Goal: Task Accomplishment & Management: Manage account settings

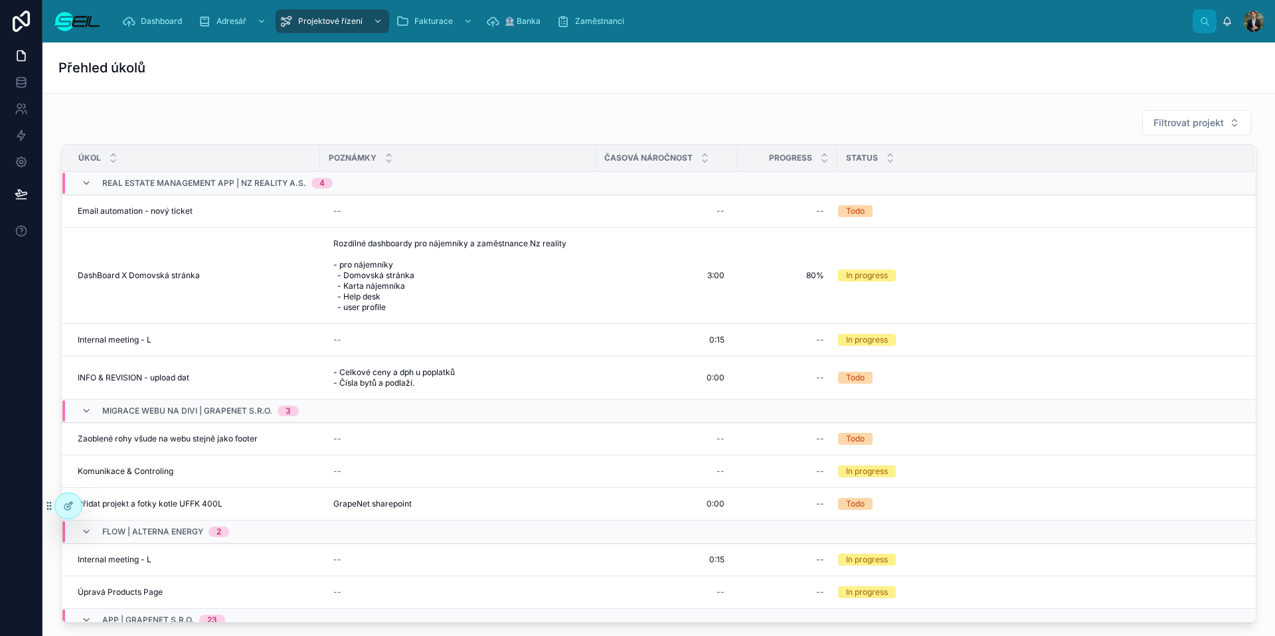
click at [1198, 106] on div "Filtrovat projekt Úkol Poznámky Časová náročnost Progress Status Real estate Ma…" at bounding box center [659, 366] width 1212 height 524
click at [1164, 128] on span "Filtrovat projekt" at bounding box center [1189, 122] width 70 height 13
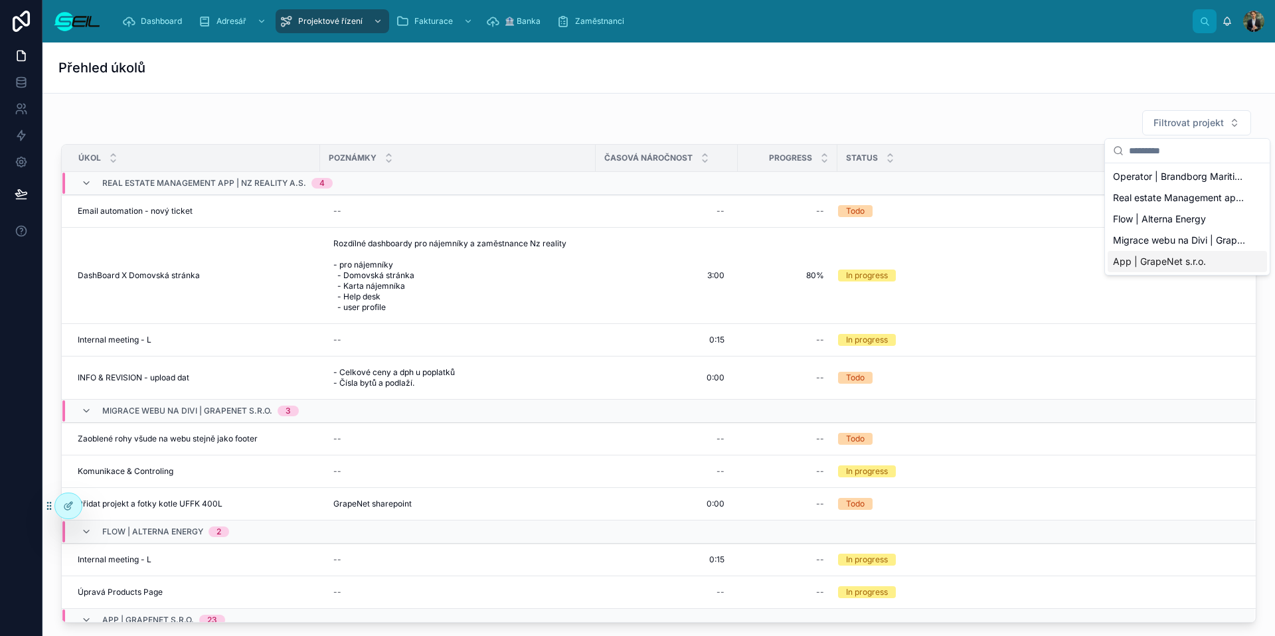
click at [1189, 261] on span "App | GrapeNet s.r.o." at bounding box center [1159, 261] width 93 height 13
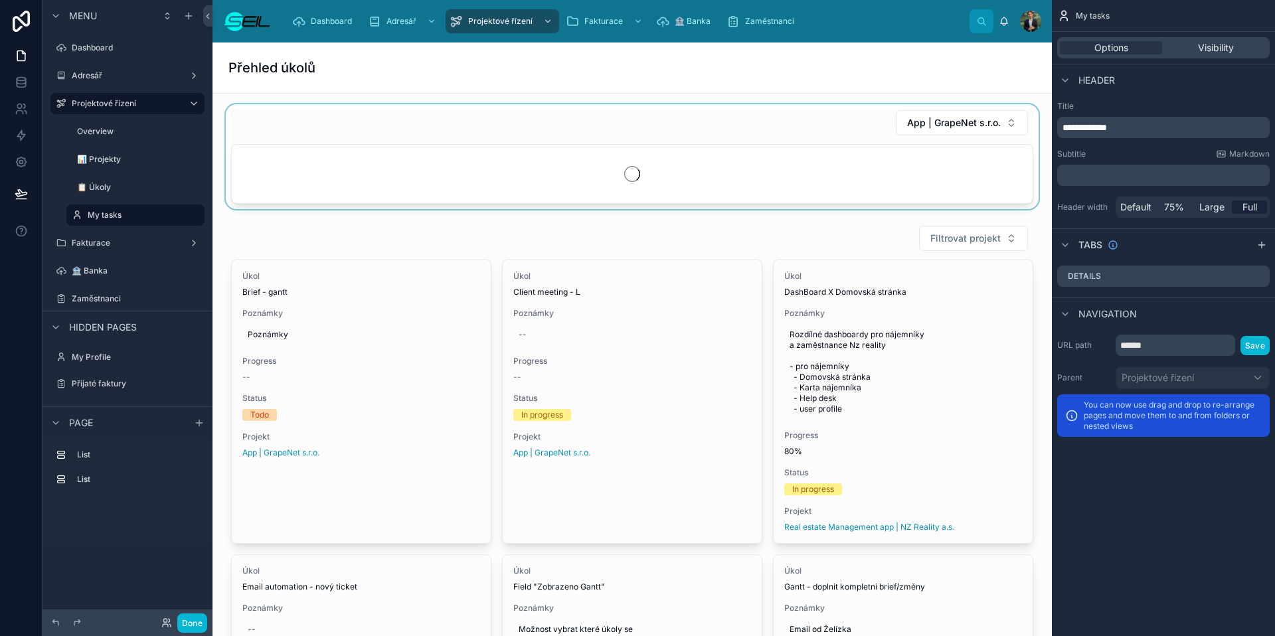
click at [840, 129] on div at bounding box center [632, 156] width 818 height 105
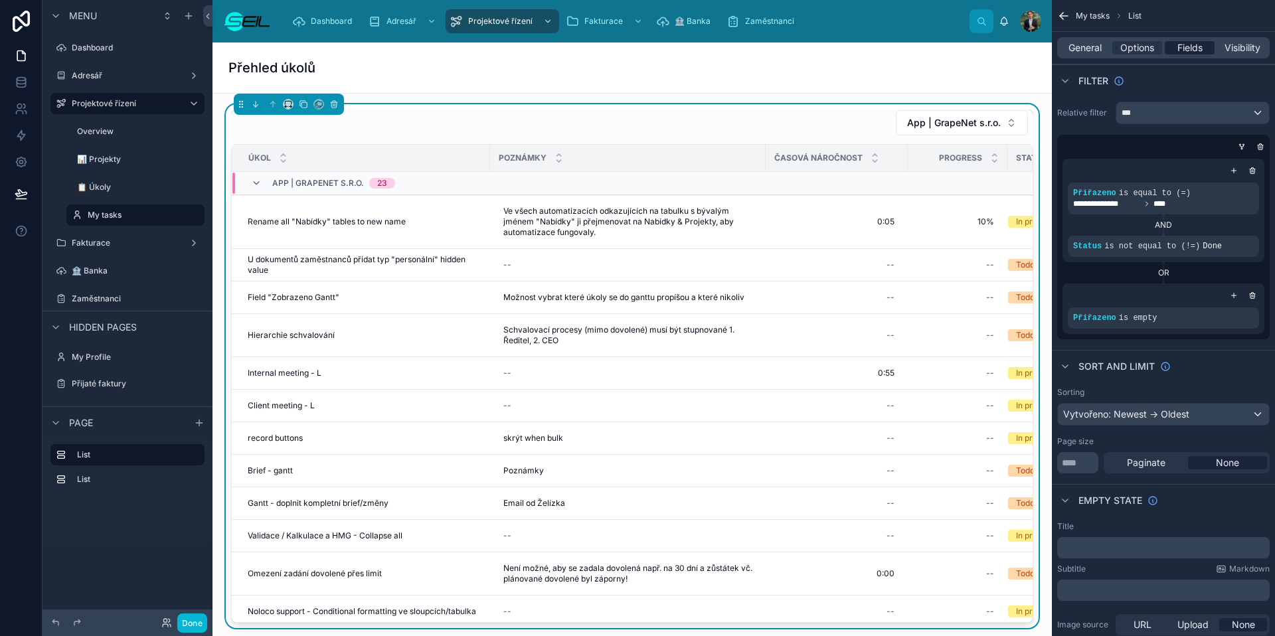
click at [1188, 52] on span "Fields" at bounding box center [1190, 47] width 25 height 13
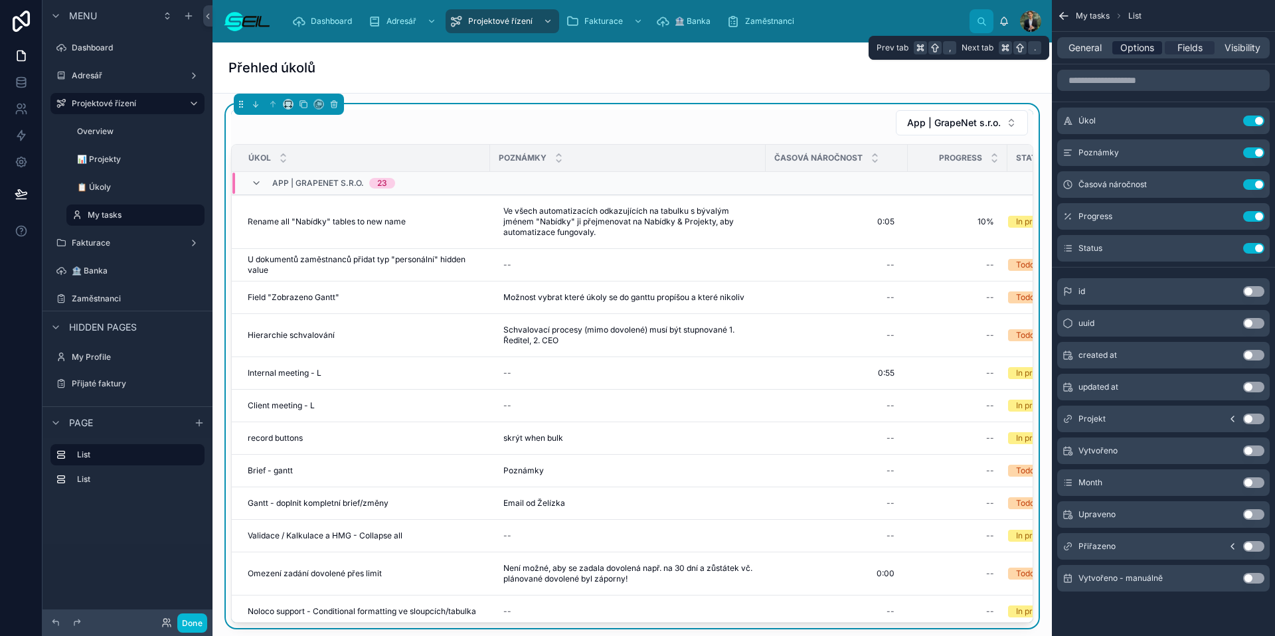
click at [1119, 45] on div "Options" at bounding box center [1138, 47] width 50 height 13
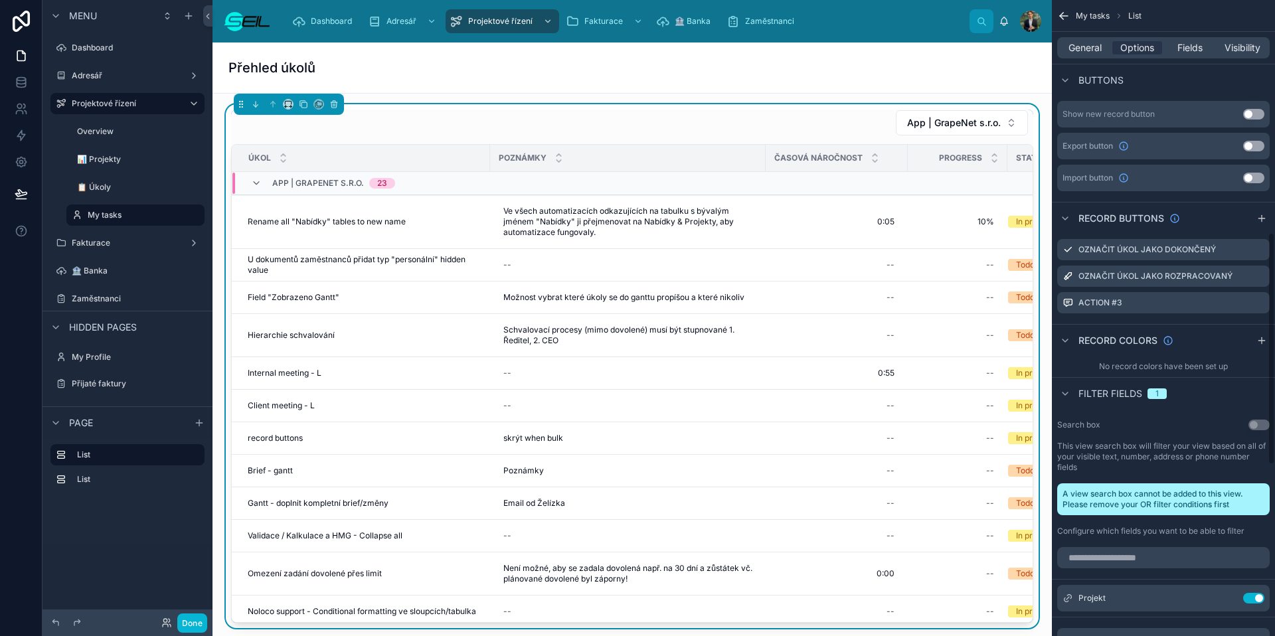
scroll to position [648, 0]
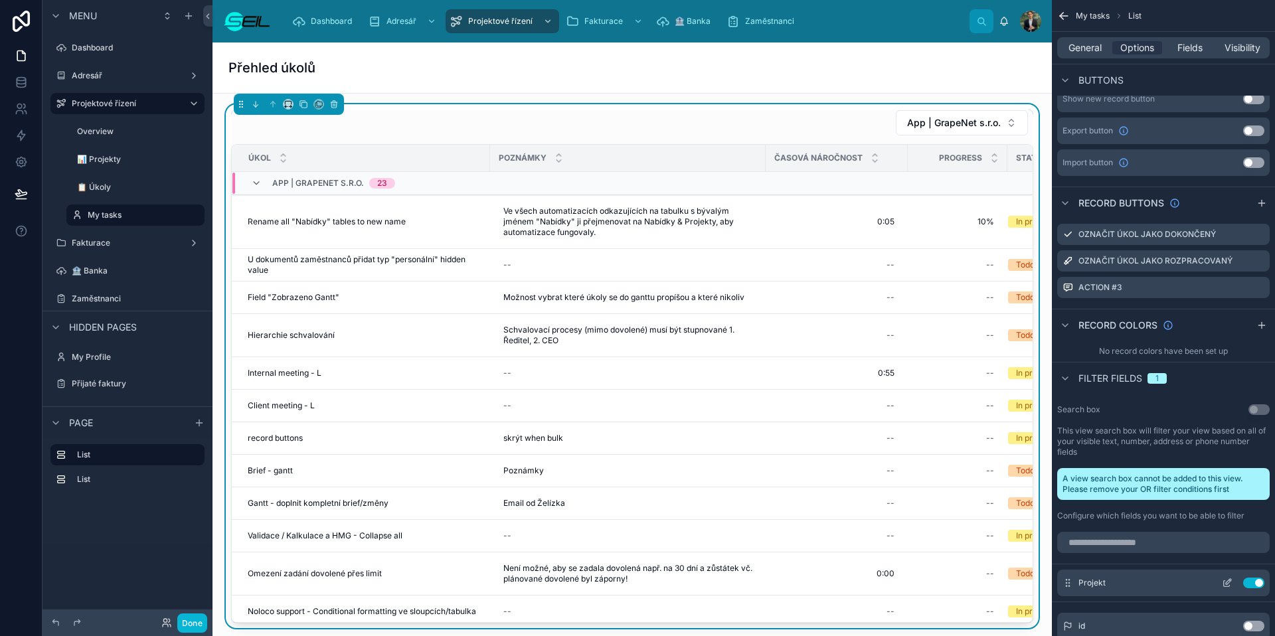
click at [1230, 589] on div "Projekt Use setting" at bounding box center [1163, 583] width 213 height 27
click at [1229, 587] on icon "scrollable content" at bounding box center [1227, 584] width 6 height 6
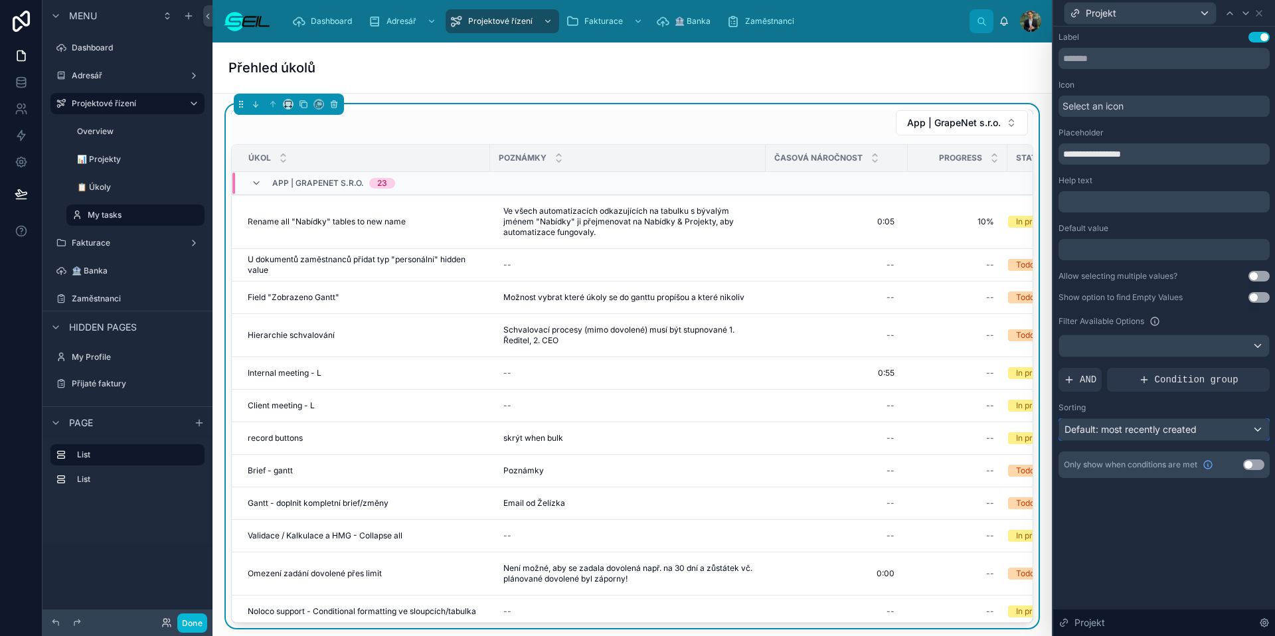
click at [1121, 434] on span "Default: most recently created" at bounding box center [1131, 429] width 132 height 11
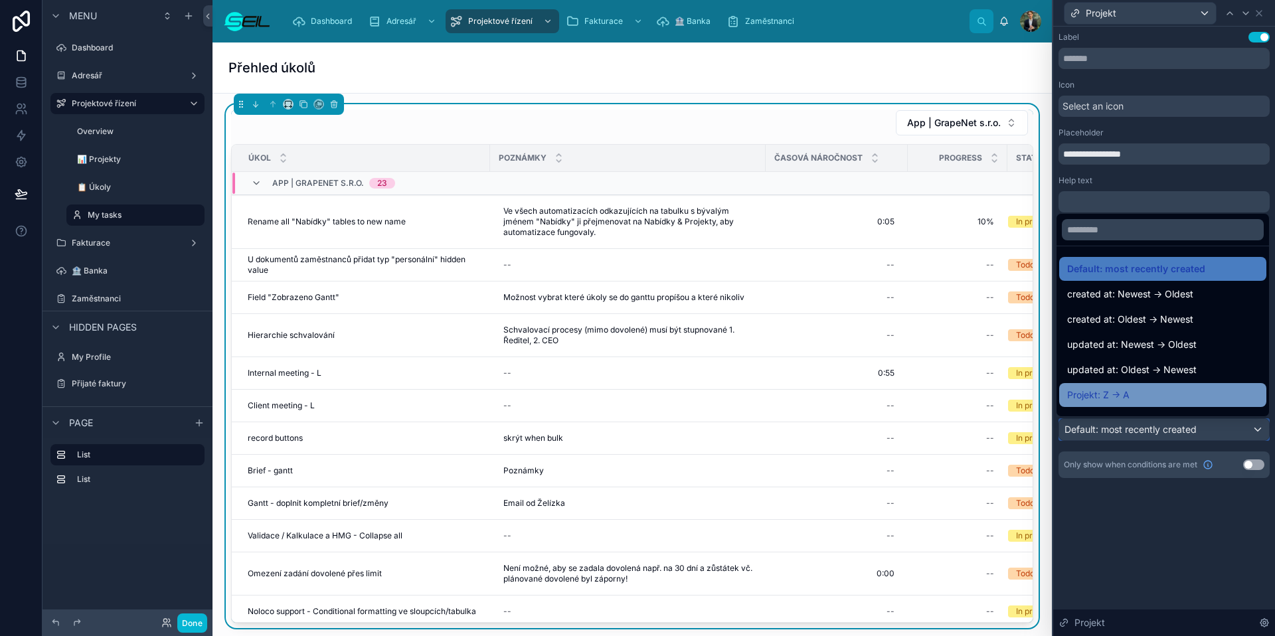
scroll to position [21, 0]
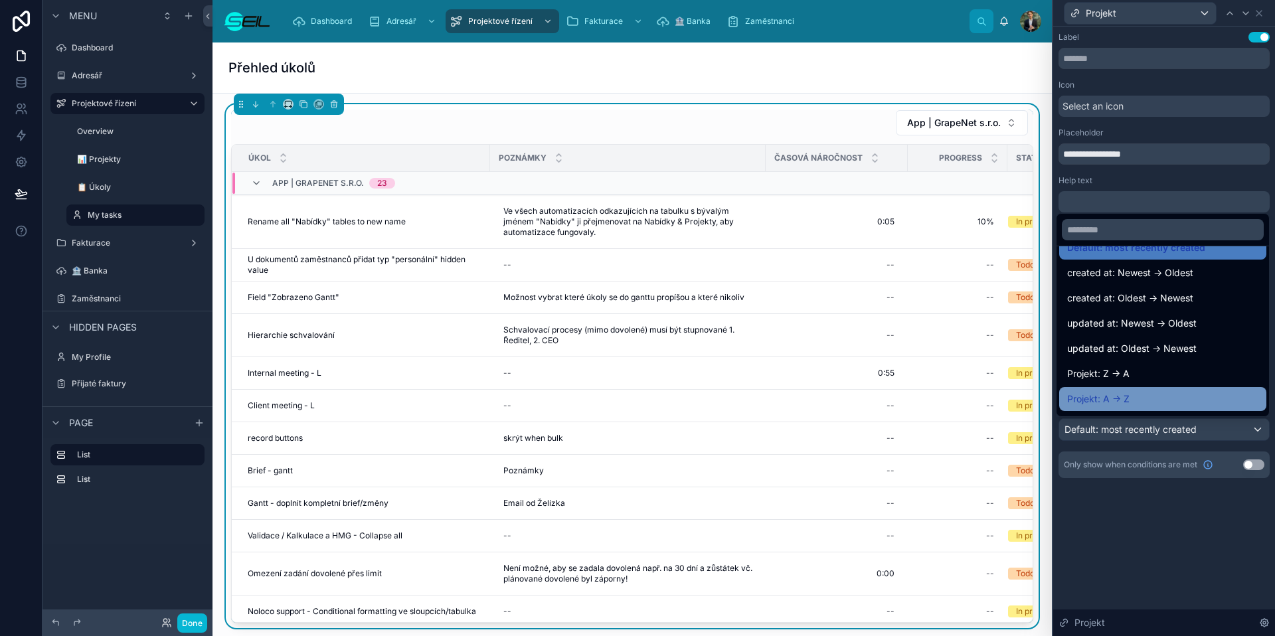
click at [1125, 397] on div "Projekt: A -> Z" at bounding box center [1162, 399] width 191 height 16
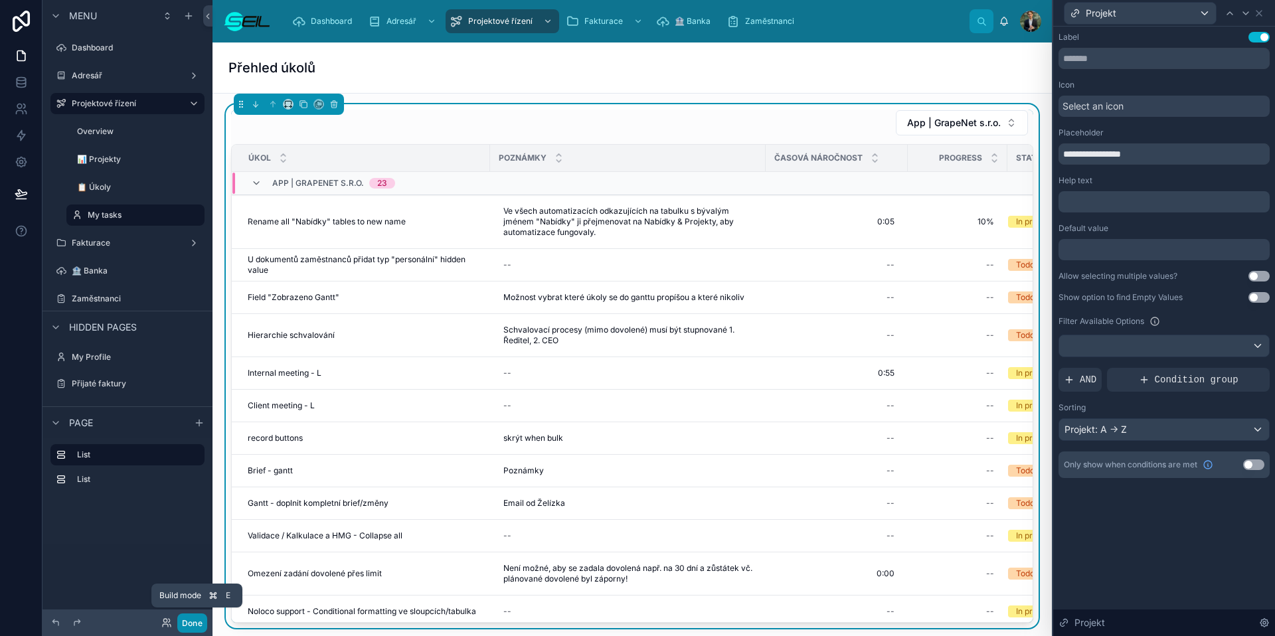
click at [198, 623] on button "Done" at bounding box center [192, 623] width 30 height 19
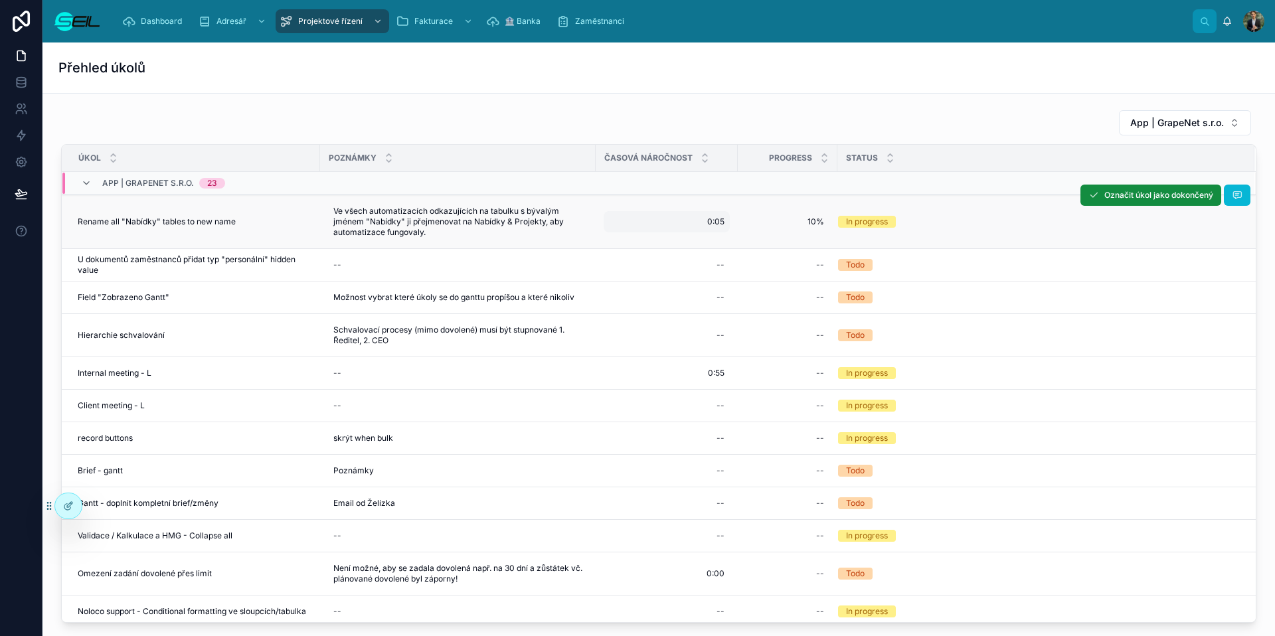
click at [711, 224] on span "0:05" at bounding box center [715, 222] width 17 height 11
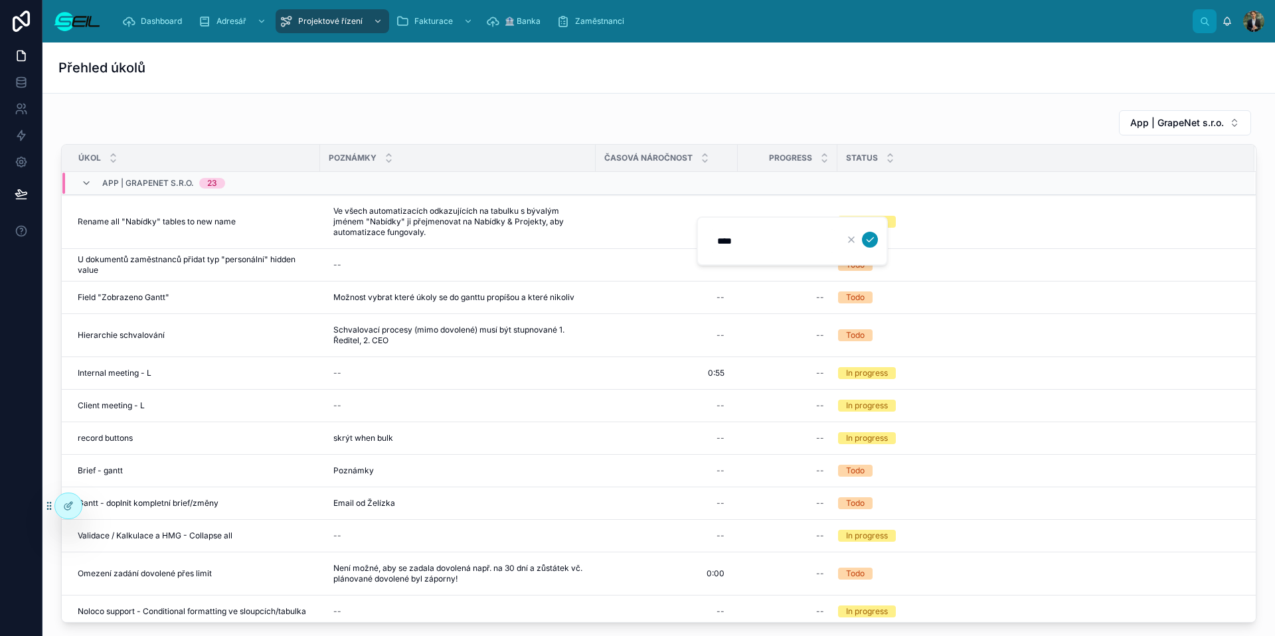
type input "****"
click at [865, 242] on icon "submit" at bounding box center [870, 239] width 11 height 11
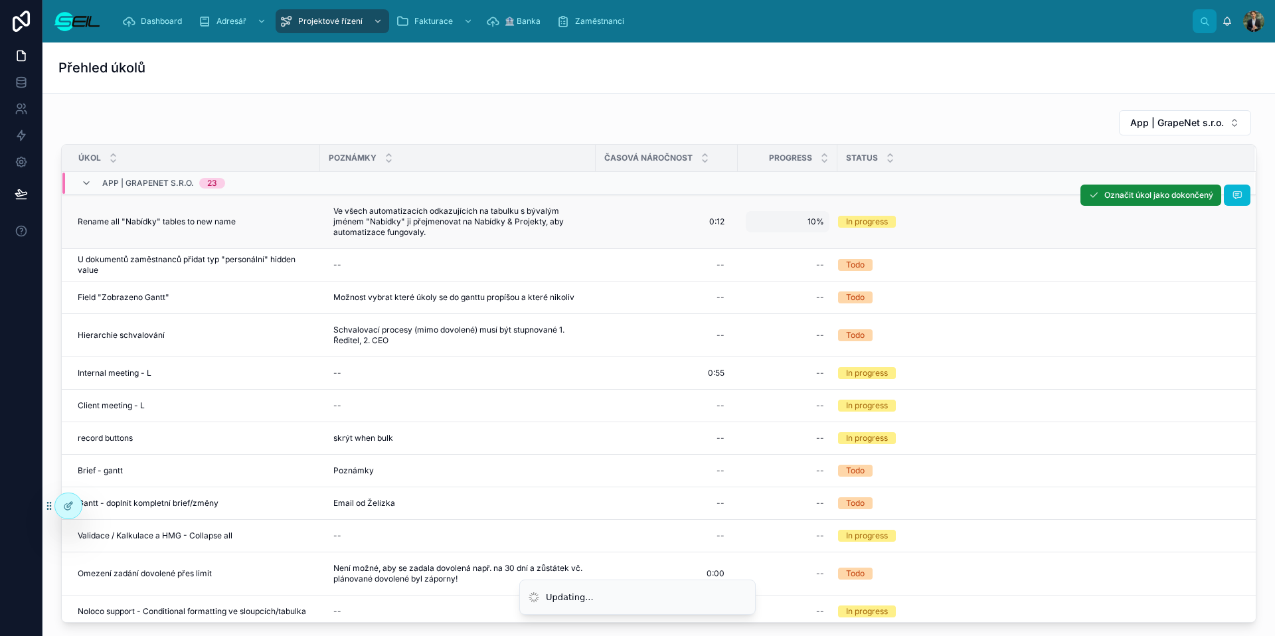
click at [812, 220] on span "10%" at bounding box center [787, 222] width 73 height 11
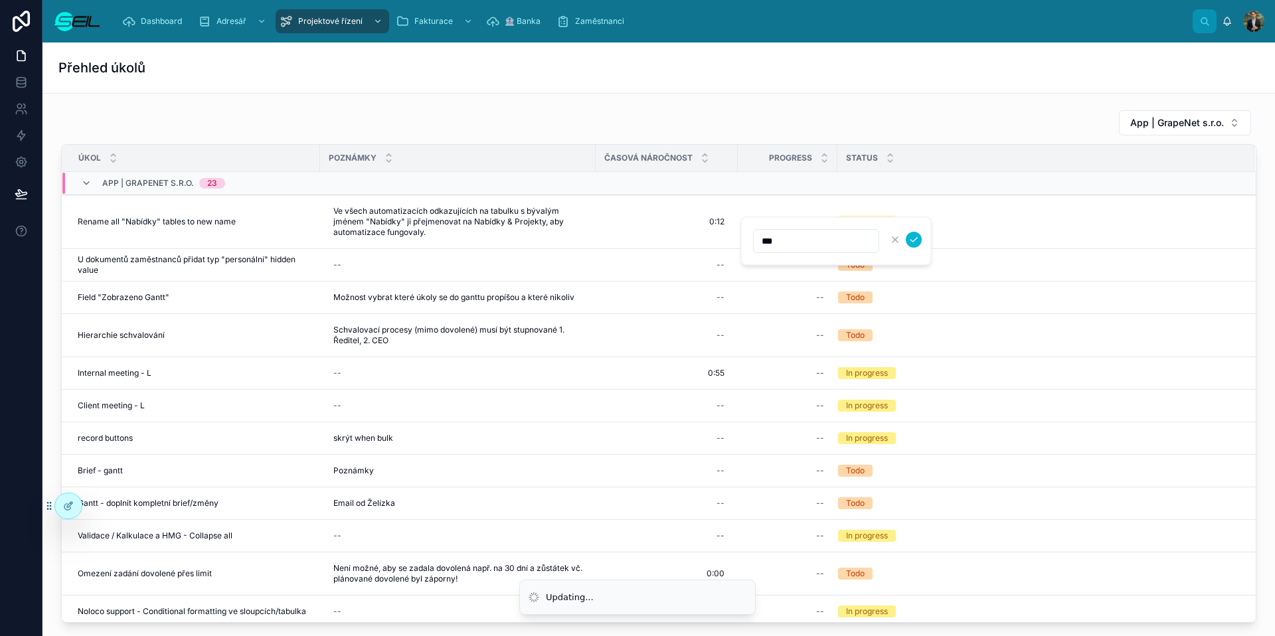
type input "****"
click button "submit" at bounding box center [914, 240] width 16 height 16
click at [1089, 193] on icon at bounding box center [1094, 195] width 11 height 11
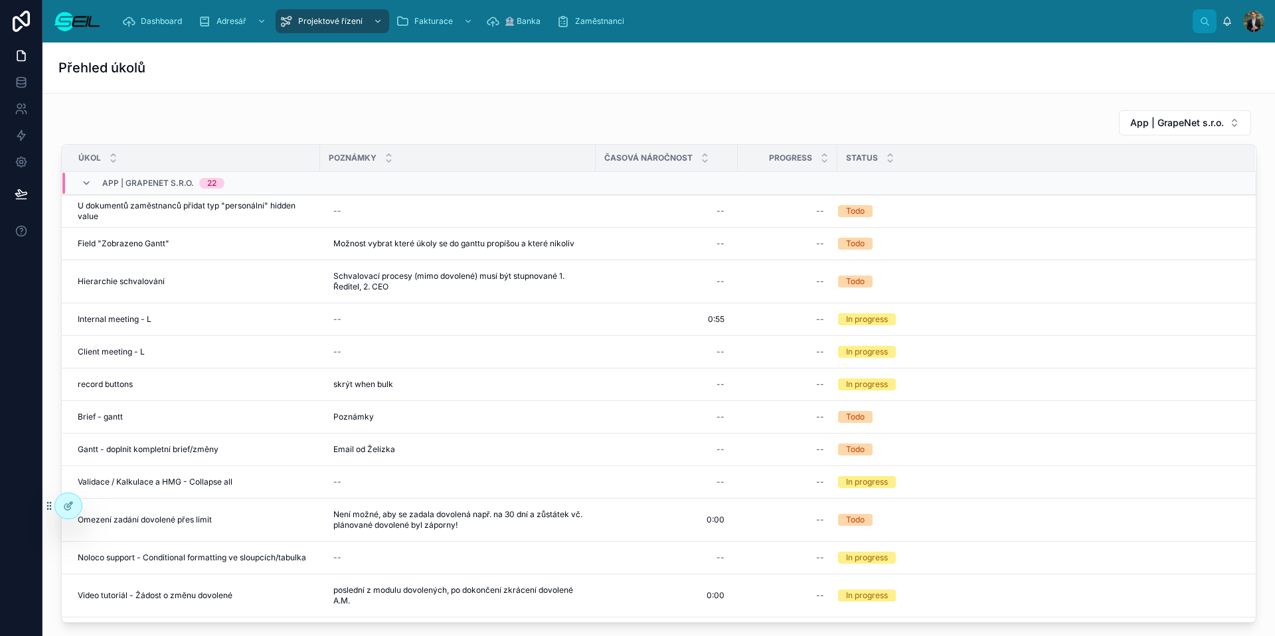
click at [450, 108] on div "App | GrapeNet s.r.o. Úkol Poznámky Časová náročnost Progress Status App | Grap…" at bounding box center [659, 366] width 1212 height 524
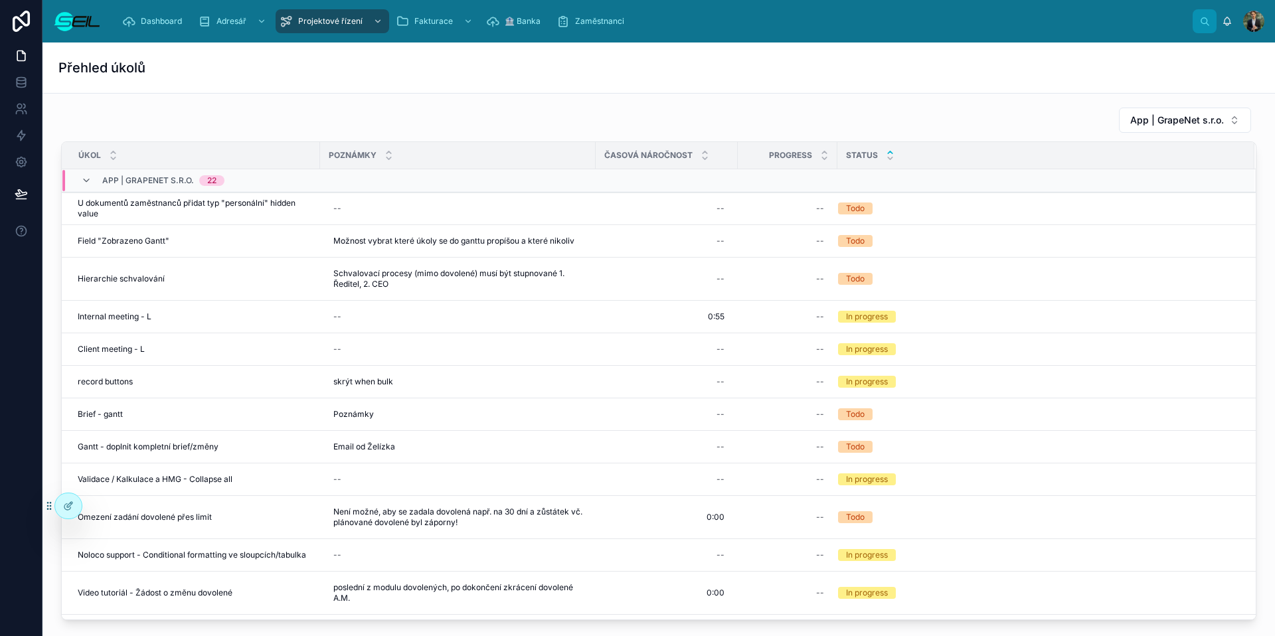
click at [892, 151] on icon at bounding box center [890, 152] width 9 height 9
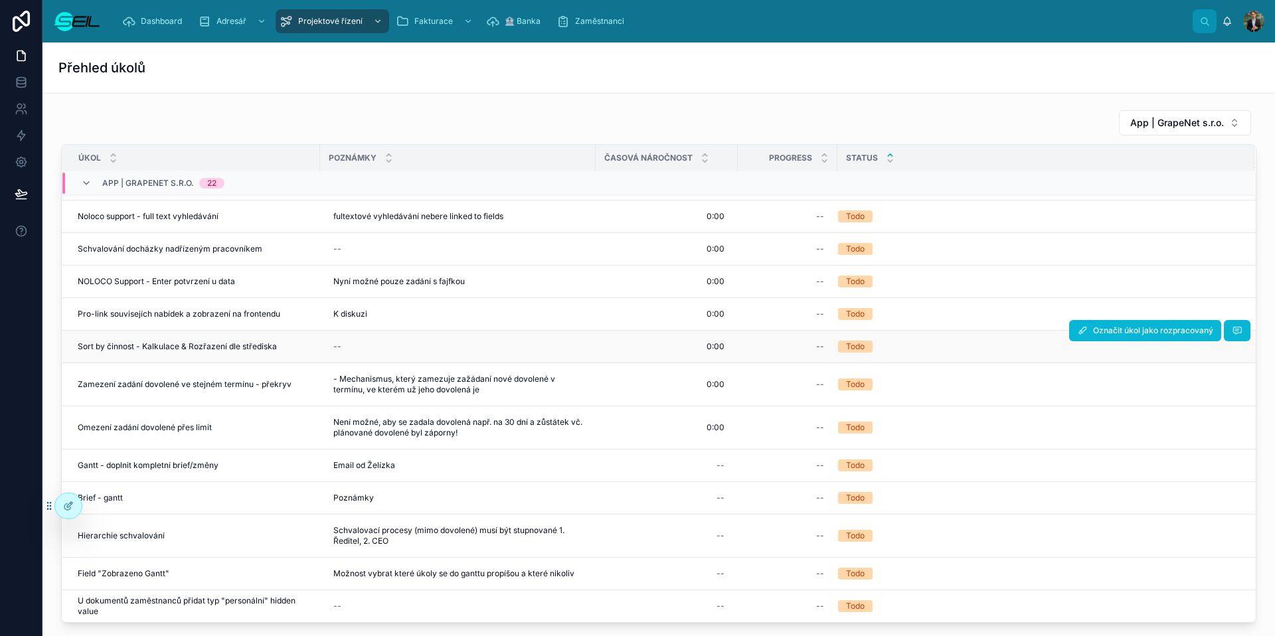
scroll to position [384, 0]
